Goal: Ask a question: Seek information or help from site administrators or community

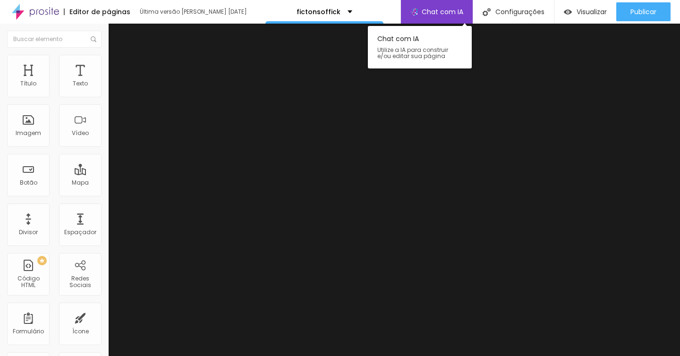
click at [444, 12] on span "Chat com IA" at bounding box center [443, 12] width 42 height 7
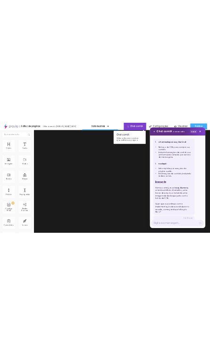
scroll to position [564, 0]
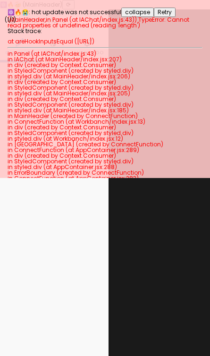
click at [22, 17] on span "( MainHeader , in Panel (at IAChat/index.js:43) )" at bounding box center [72, 20] width 129 height 8
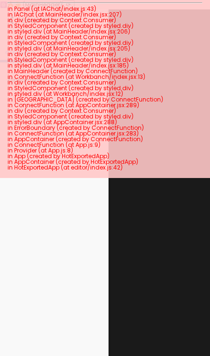
drag, startPoint x: 8, startPoint y: 8, endPoint x: 142, endPoint y: 159, distance: 202.0
click at [142, 159] on div "⚛️🔥😭: hot update was not successful collapse Retry ( 1 / 1 ) ( MainHeader , in …" at bounding box center [105, 89] width 210 height 178
click at [127, 172] on div "⚛️🔥😭: hot update was not successful collapse Retry ( 1 / 1 ) ( MainHeader , in …" at bounding box center [105, 89] width 210 height 178
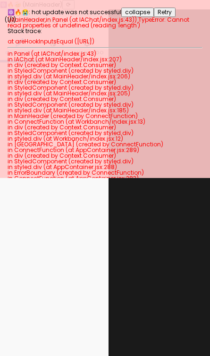
drag, startPoint x: 127, startPoint y: 170, endPoint x: 4, endPoint y: 3, distance: 207.8
click at [4, 5] on div "⚛️🔥😭: hot update was not successful collapse Retry ( 1 / 1 ) ( MainHeader , in …" at bounding box center [105, 89] width 210 height 178
copy div "⚛️🔥😭: hot update was not successful collapse Retry ( 1 / 1 ) ( MainHeader , in …"
click at [50, 282] on div "Editar Coluna Conteúdo Estilo Avançado Alinhamento" at bounding box center [54, 182] width 109 height 347
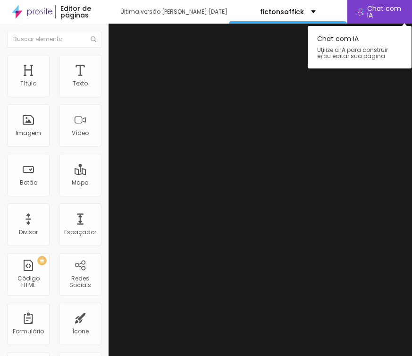
click at [210, 11] on span "Chat com IA" at bounding box center [385, 11] width 36 height 13
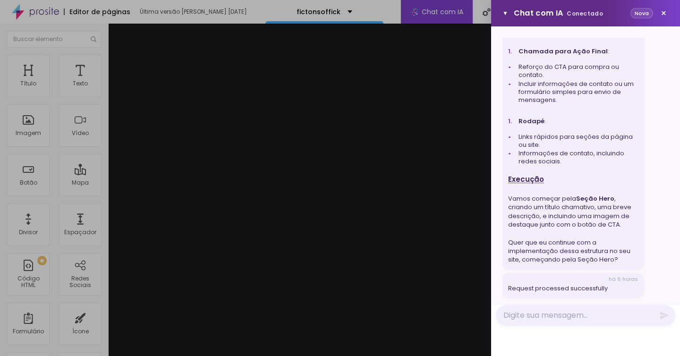
scroll to position [534, 0]
click at [210, 141] on div at bounding box center [340, 178] width 680 height 356
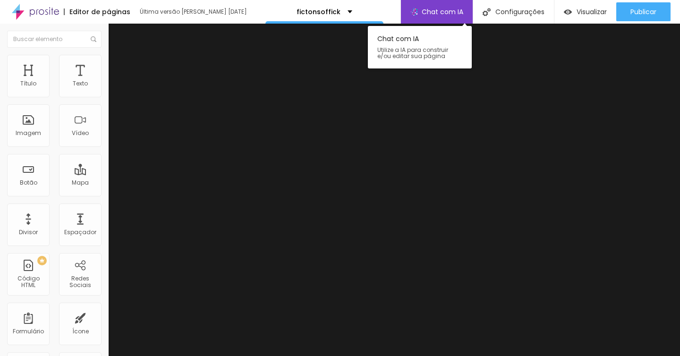
click at [210, 9] on span "Chat com IA" at bounding box center [443, 12] width 42 height 7
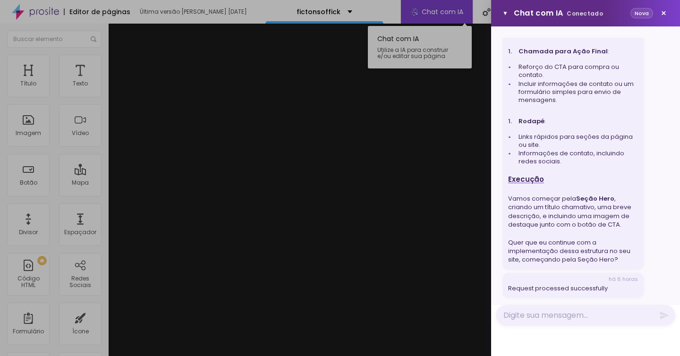
click at [210, 8] on div at bounding box center [340, 178] width 680 height 356
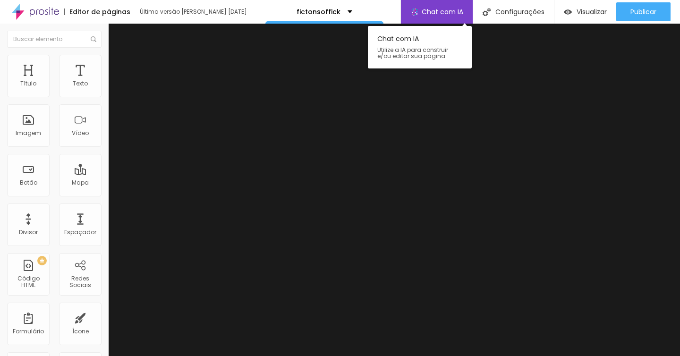
click at [210, 9] on span "Chat com IA" at bounding box center [443, 12] width 42 height 7
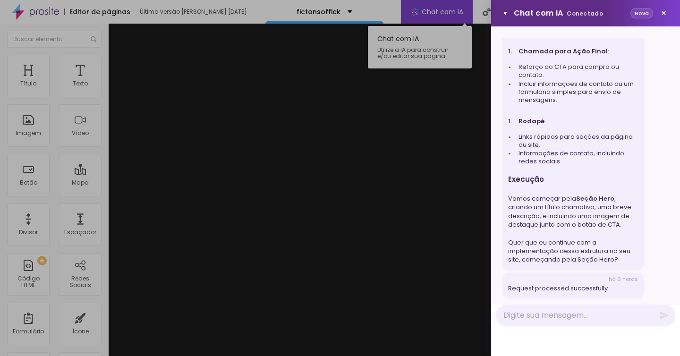
click at [210, 8] on div at bounding box center [340, 178] width 680 height 356
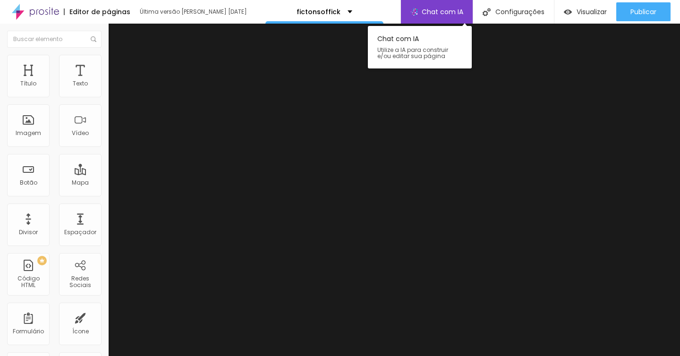
click at [210, 9] on span "Chat com IA" at bounding box center [443, 12] width 42 height 7
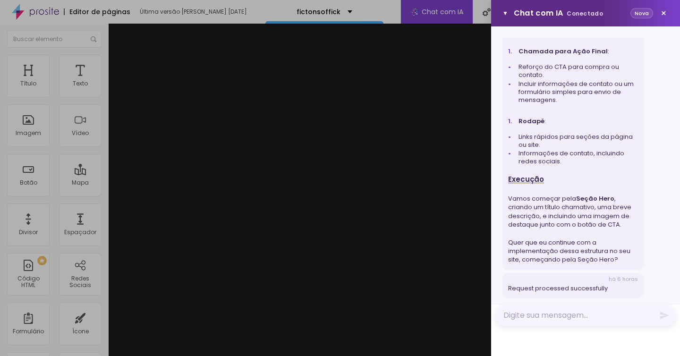
click at [210, 316] on textarea "Mensagem" at bounding box center [585, 315] width 179 height 21
click at [210, 332] on div "▼ Chat com IA Conectado Nova × há 6 horas quero uma página pra vender caqui há …" at bounding box center [585, 178] width 189 height 356
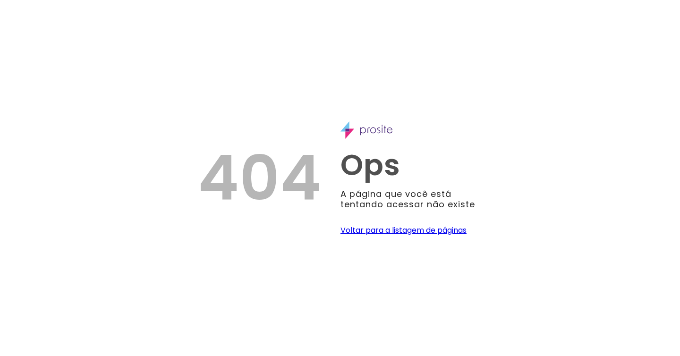
click at [210, 100] on div "404 Ops A página que você está tentando acessar não existe Voltar para a listag…" at bounding box center [340, 178] width 680 height 356
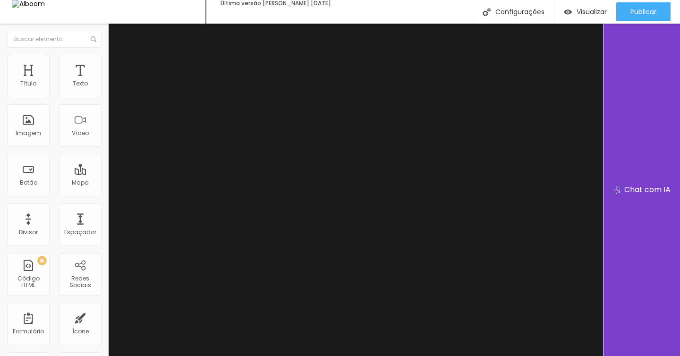
click at [636, 178] on div "Chat com IA" at bounding box center [641, 190] width 77 height 332
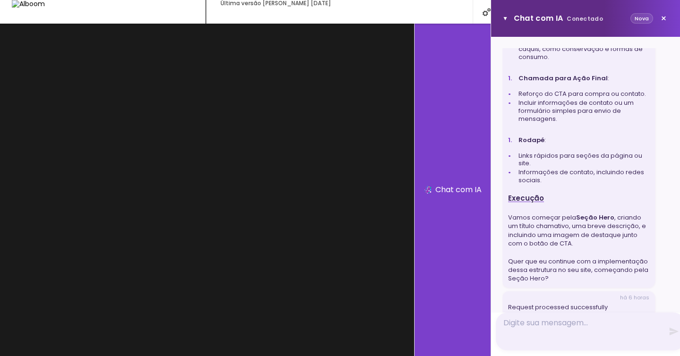
scroll to position [510, 0]
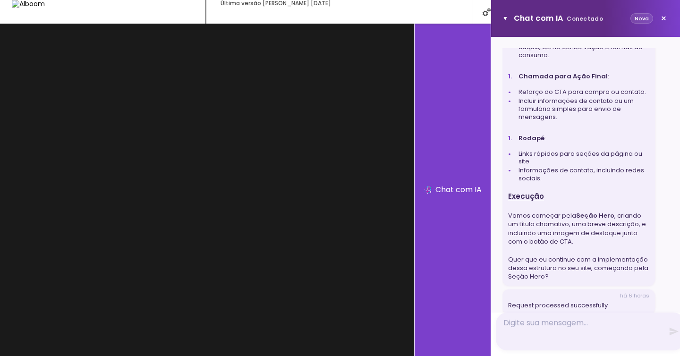
click at [480, 173] on div "Chat com IA" at bounding box center [452, 190] width 77 height 332
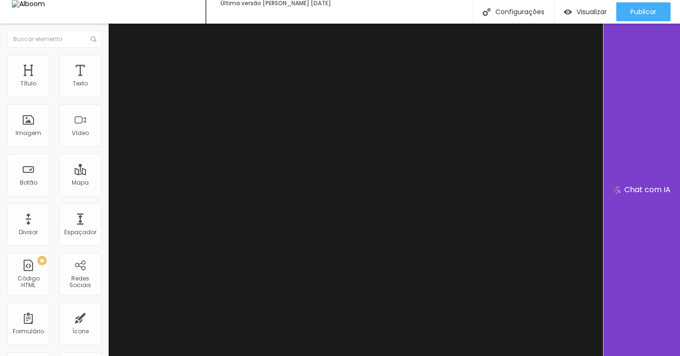
click at [652, 179] on div "Chat com IA" at bounding box center [641, 190] width 77 height 332
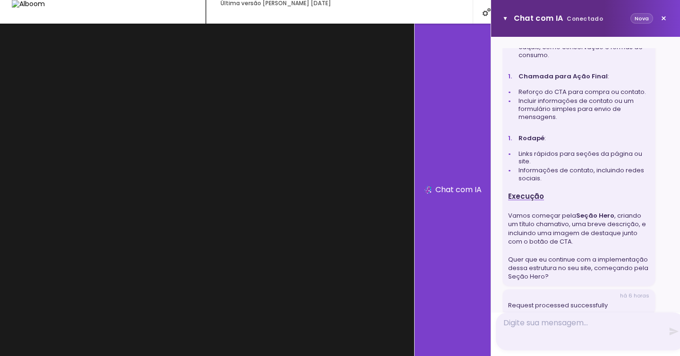
click at [475, 174] on div "Chat com IA" at bounding box center [452, 190] width 77 height 332
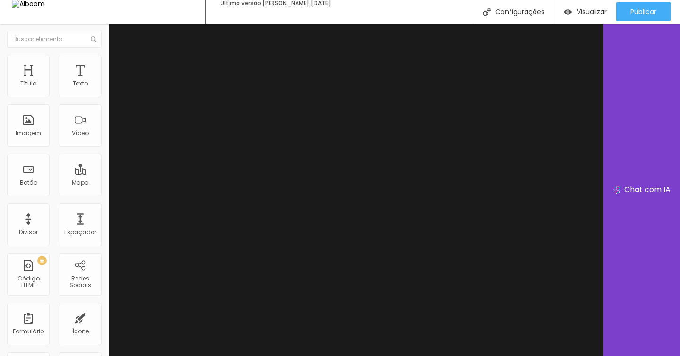
click at [645, 179] on div "Chat com IA" at bounding box center [641, 190] width 77 height 332
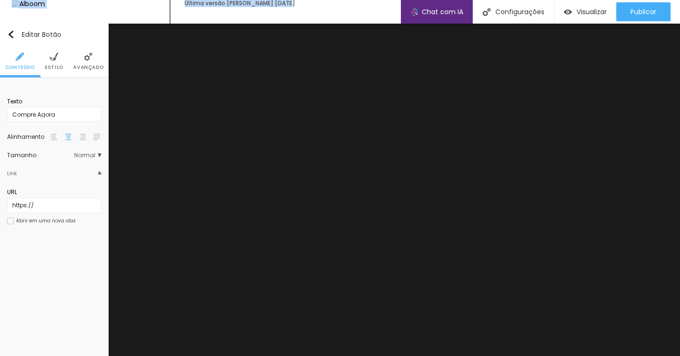
drag, startPoint x: 140, startPoint y: 16, endPoint x: 76, endPoint y: 11, distance: 64.8
click at [77, 11] on div "Última versão salva em 28/08/2025 Chat com IA Chat com IA Utilize a IA para con…" at bounding box center [340, 12] width 680 height 24
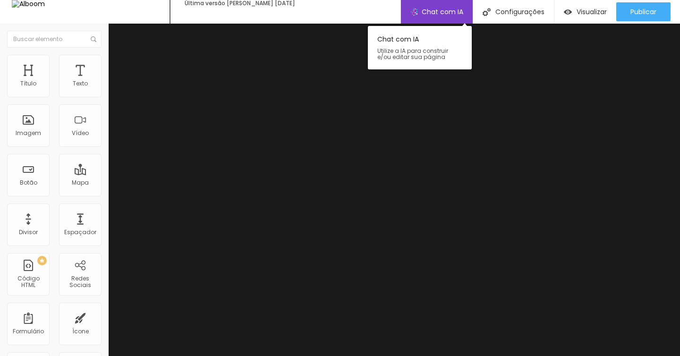
click at [448, 13] on span "Chat com IA" at bounding box center [443, 12] width 42 height 8
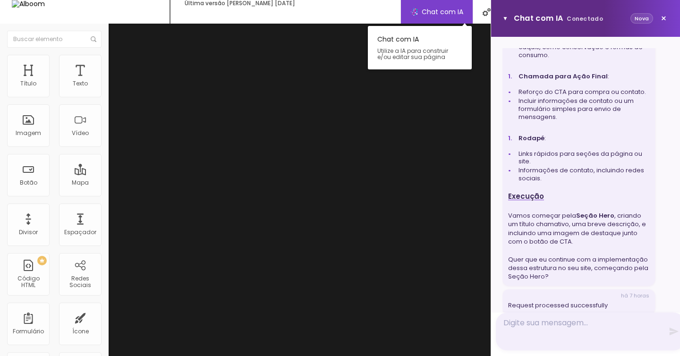
click at [448, 13] on span "Chat com IA" at bounding box center [443, 12] width 42 height 8
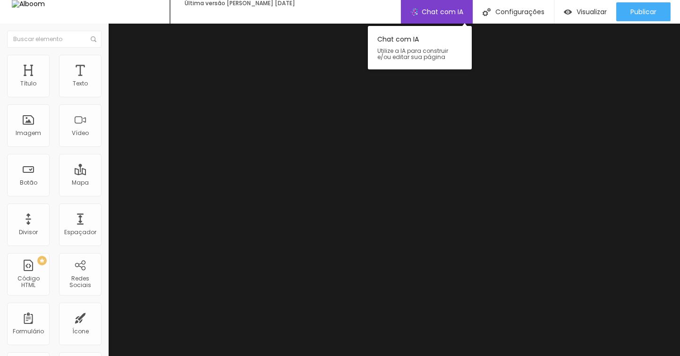
click at [448, 13] on span "Chat com IA" at bounding box center [443, 12] width 42 height 8
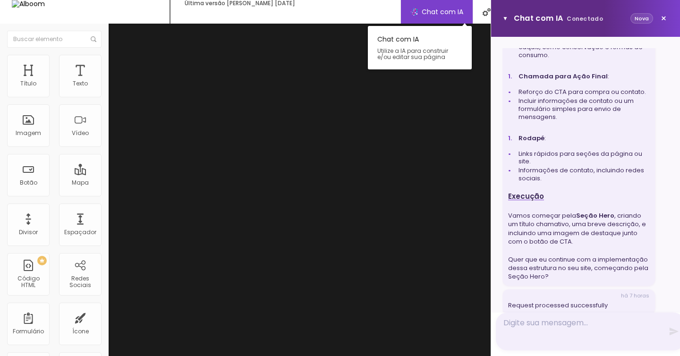
click at [448, 13] on span "Chat com IA" at bounding box center [443, 12] width 42 height 8
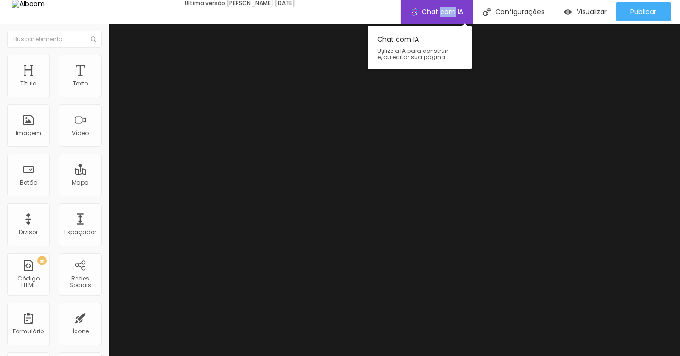
click at [448, 13] on span "Chat com IA" at bounding box center [443, 12] width 42 height 8
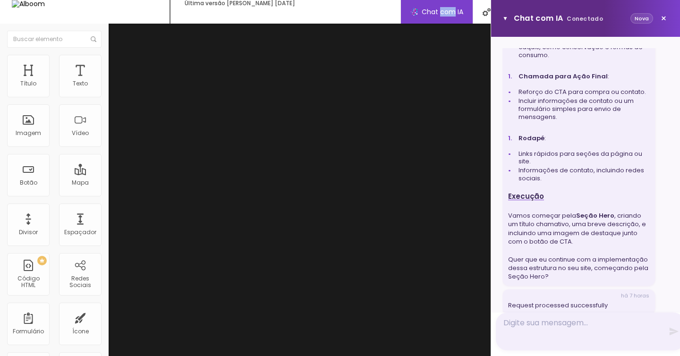
scroll to position [520, 0]
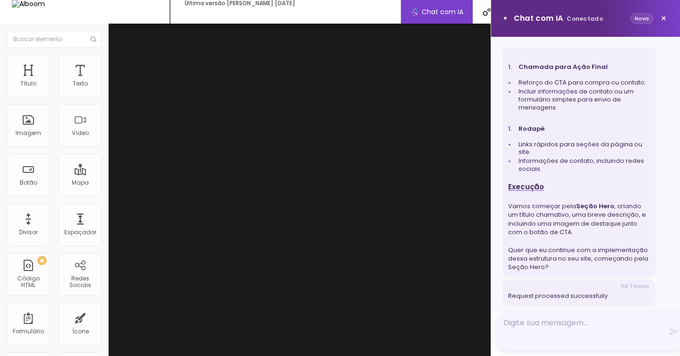
drag, startPoint x: 582, startPoint y: 330, endPoint x: 608, endPoint y: 327, distance: 25.6
click at [583, 330] on textarea "Mensagem" at bounding box center [590, 332] width 189 height 38
drag, startPoint x: 609, startPoint y: 325, endPoint x: 621, endPoint y: 327, distance: 12.9
click at [609, 325] on textarea "Mensagem" at bounding box center [590, 332] width 189 height 38
click at [659, 346] on textarea "Mensagem" at bounding box center [590, 332] width 189 height 38
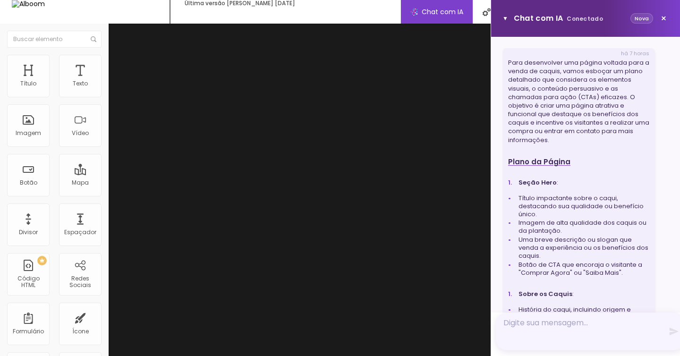
scroll to position [0, 0]
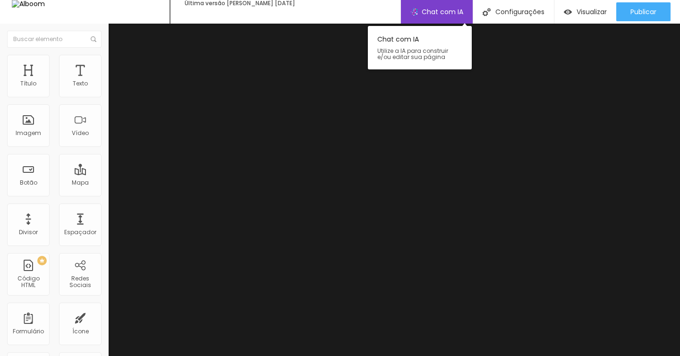
click at [441, 15] on span "Chat com IA" at bounding box center [443, 12] width 42 height 8
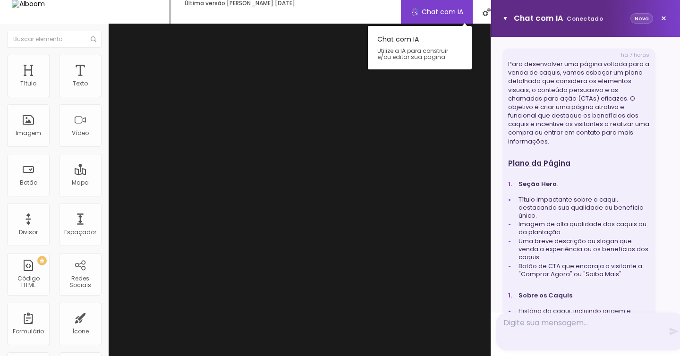
scroll to position [15, 0]
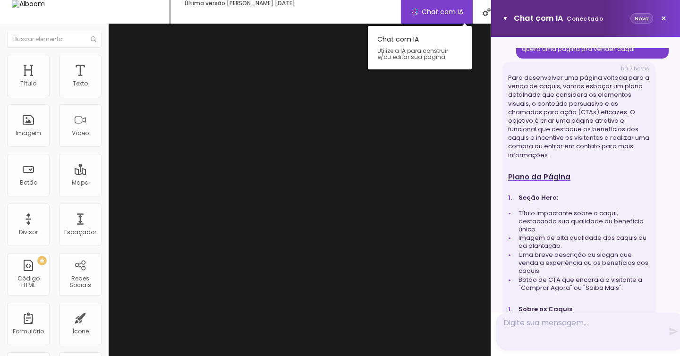
click at [449, 6] on div "Chat com IA" at bounding box center [436, 12] width 72 height 24
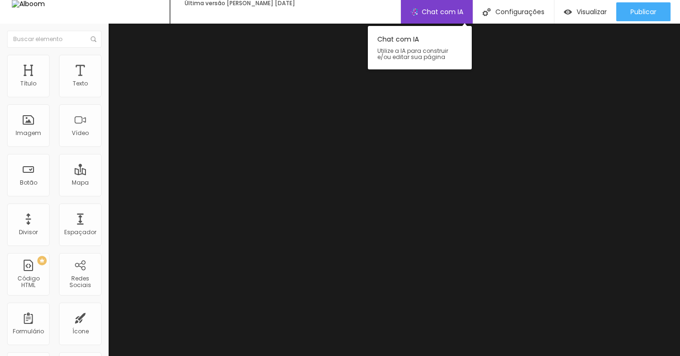
click at [449, 6] on div "Chat com IA" at bounding box center [436, 12] width 72 height 24
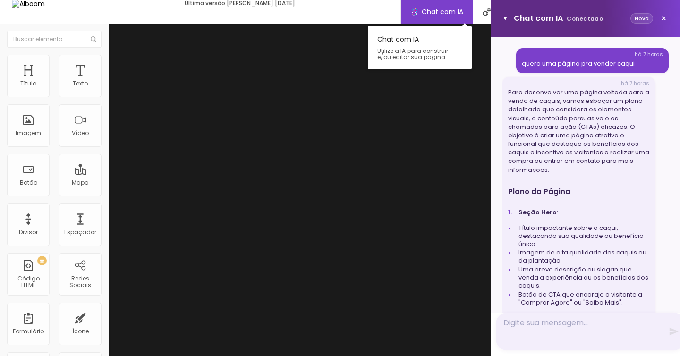
scroll to position [510, 0]
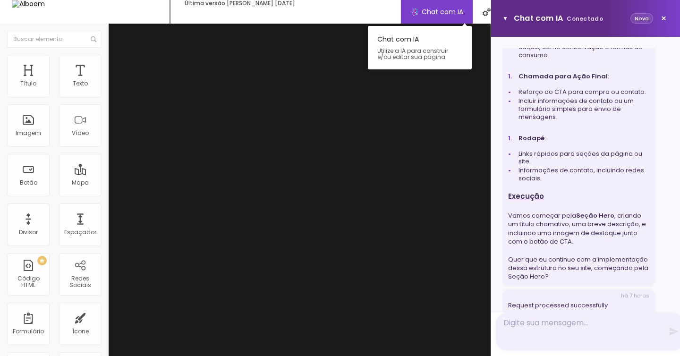
click at [449, 6] on div "Chat com IA" at bounding box center [436, 12] width 72 height 24
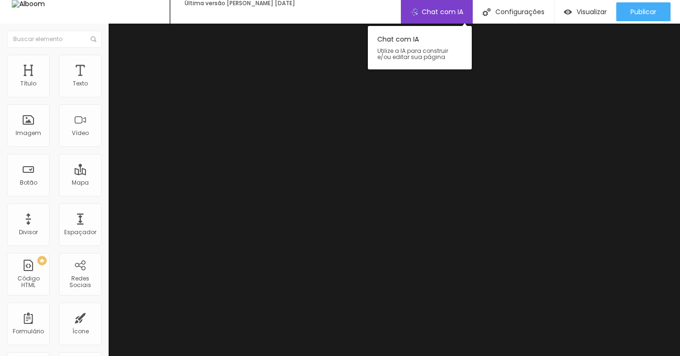
click at [449, 6] on div "Chat com IA" at bounding box center [436, 12] width 72 height 24
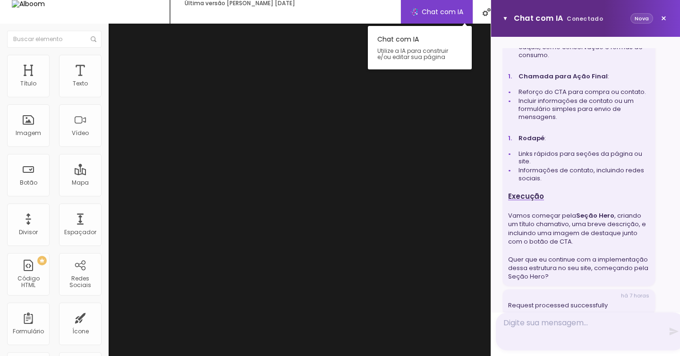
click at [449, 6] on div "Chat com IA" at bounding box center [436, 12] width 72 height 24
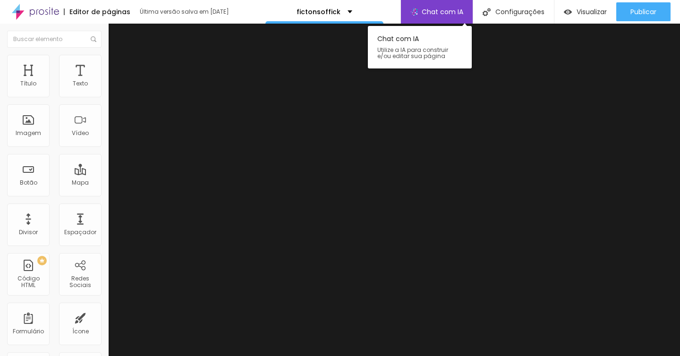
click at [439, 11] on span "Chat com IA" at bounding box center [443, 12] width 42 height 7
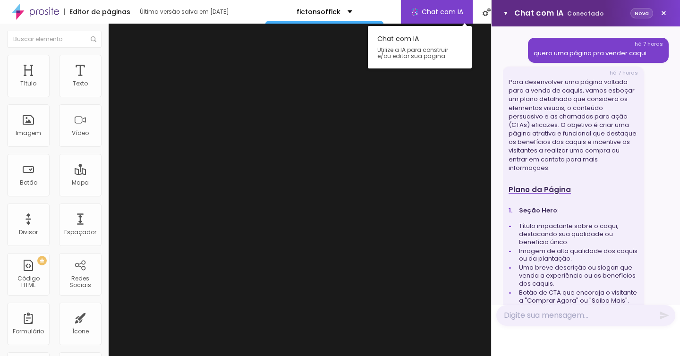
scroll to position [534, 0]
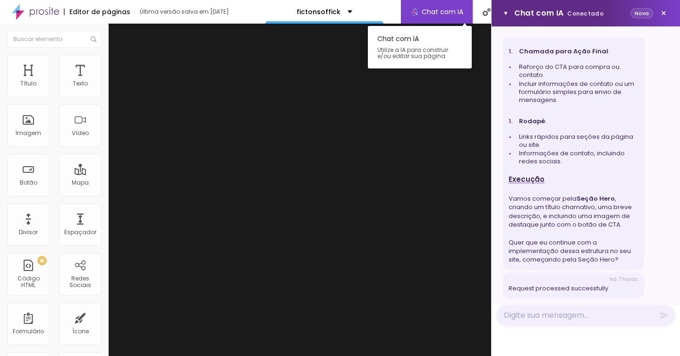
click at [437, 12] on span "Chat com IA" at bounding box center [443, 12] width 42 height 7
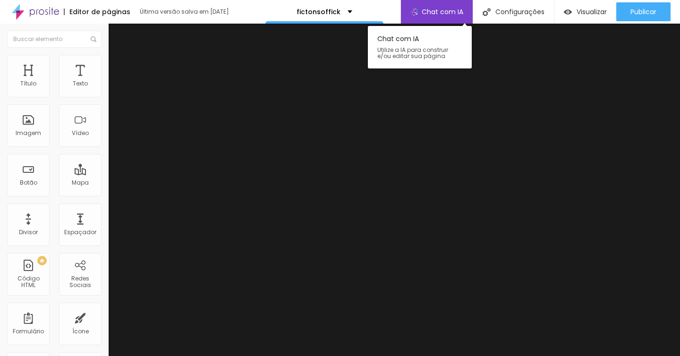
click at [437, 12] on span "Chat com IA" at bounding box center [443, 12] width 42 height 7
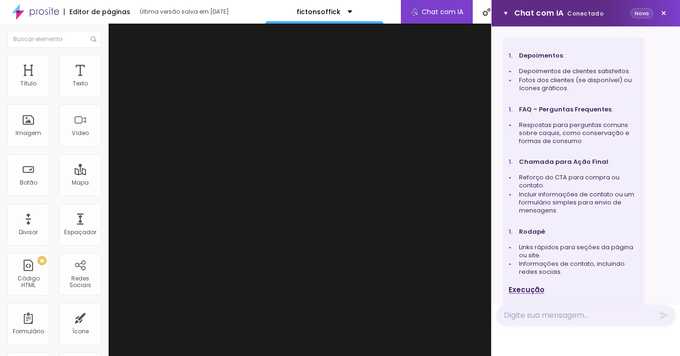
scroll to position [420, 0]
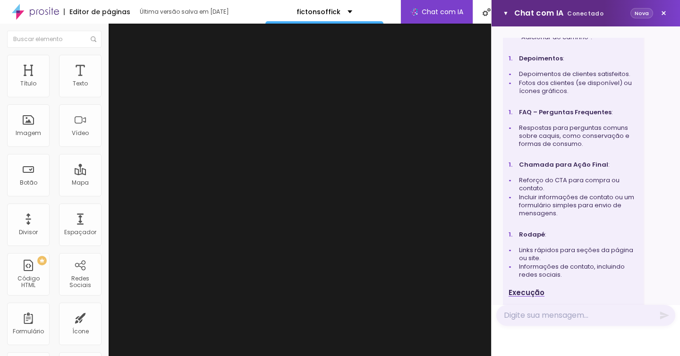
click at [581, 343] on div "▼ Chat com IA Conectado Nova × há 7 horas quero uma página pra vender caqui há …" at bounding box center [585, 178] width 189 height 356
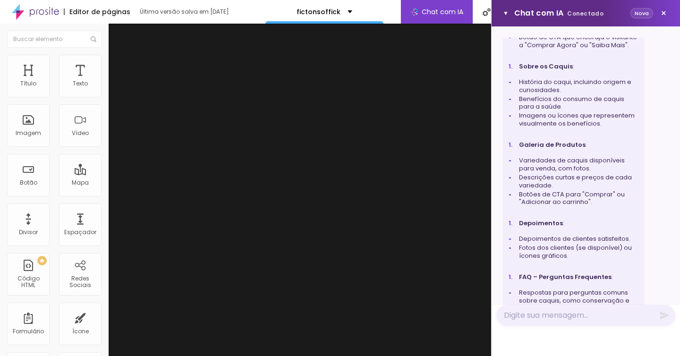
scroll to position [263, 0]
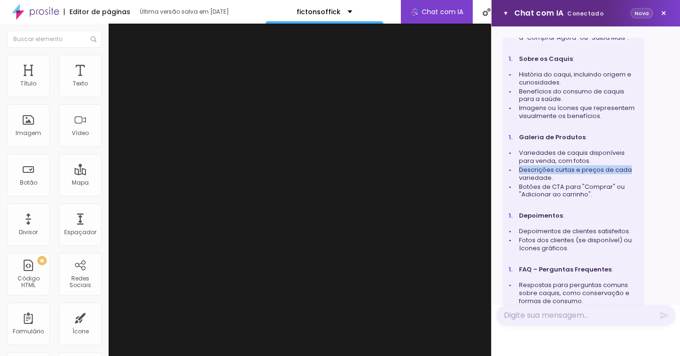
drag, startPoint x: 673, startPoint y: 174, endPoint x: 662, endPoint y: 164, distance: 15.4
click at [662, 164] on div "há 7 horas quero uma página pra vender caqui há 7 horas Para desenvolver uma pá…" at bounding box center [586, 165] width 188 height 279
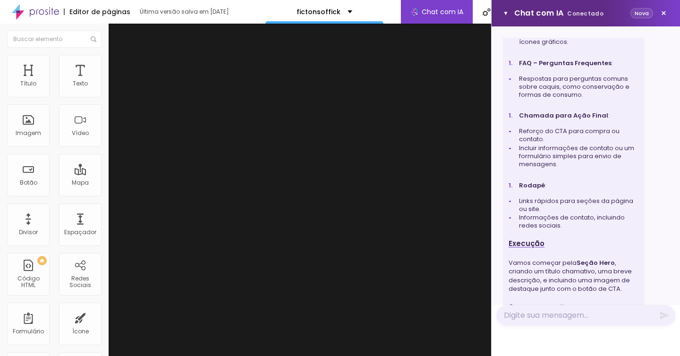
scroll to position [534, 0]
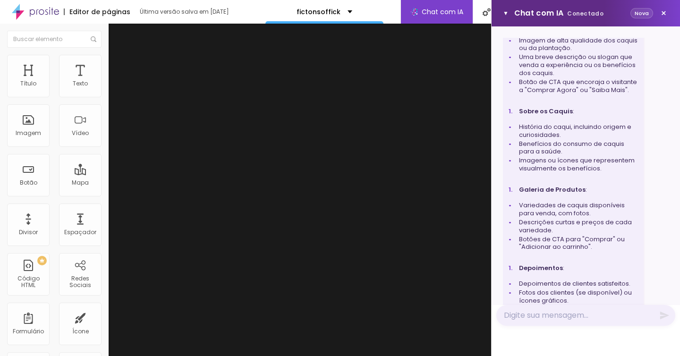
click at [562, 167] on li "Imagens ou ícones que representem visualmente os benefícios." at bounding box center [577, 165] width 122 height 16
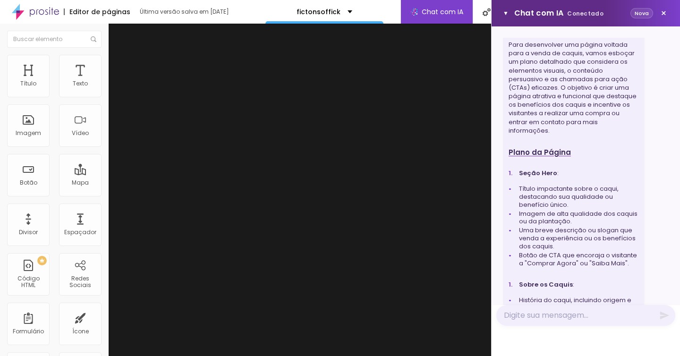
scroll to position [0, 0]
